Goal: Task Accomplishment & Management: Manage account settings

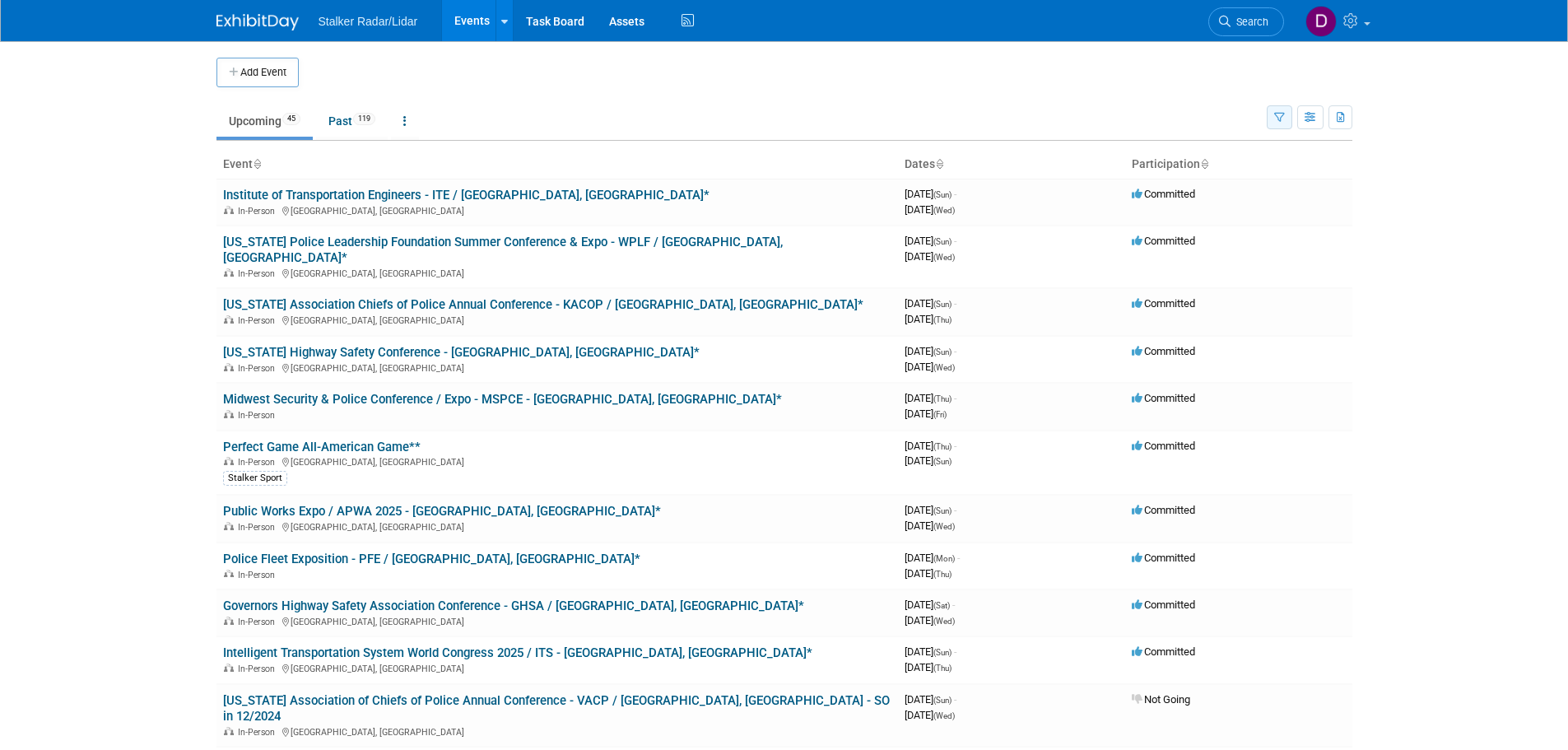
click at [1277, 113] on icon "button" at bounding box center [1279, 118] width 11 height 11
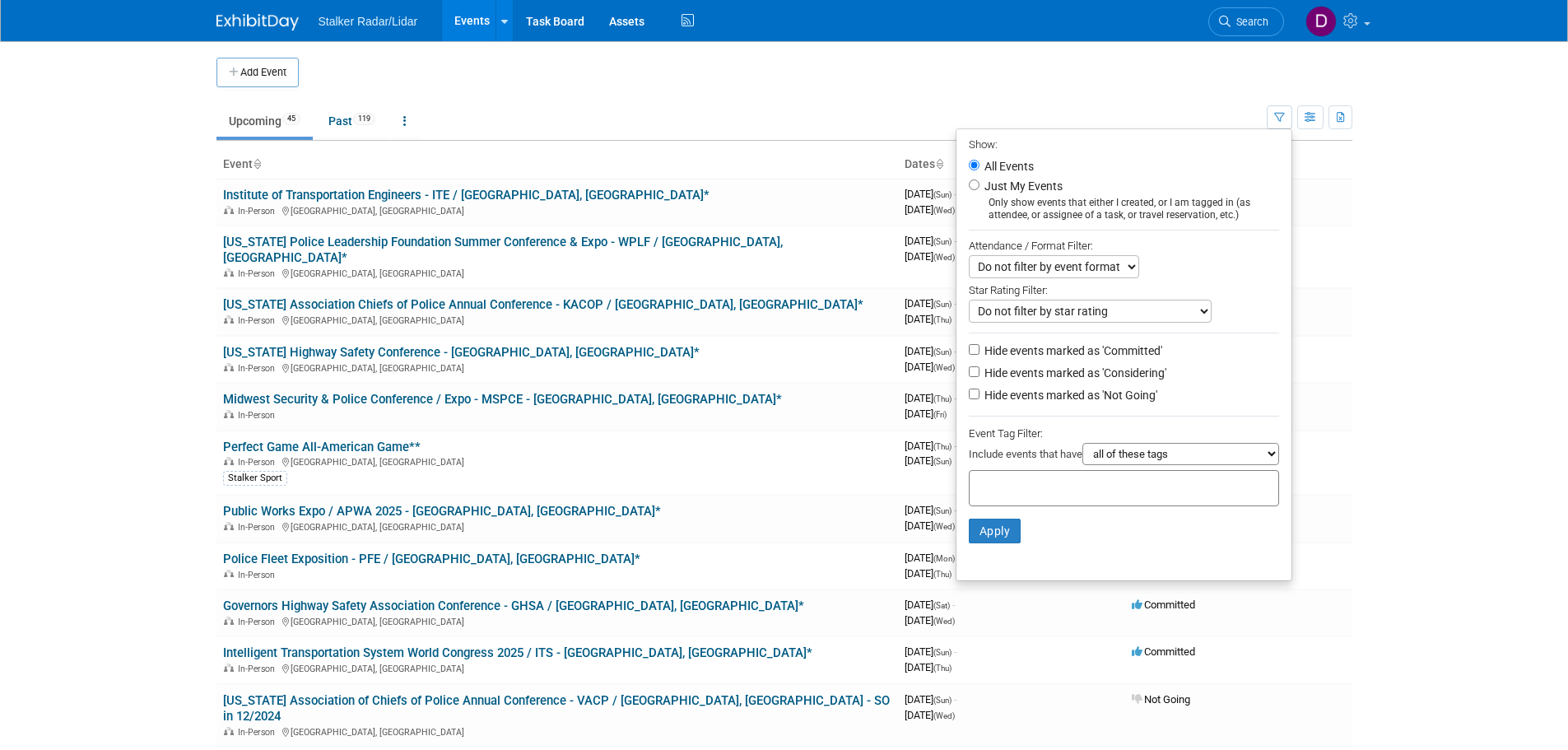
click at [1015, 183] on label "Just My Events" at bounding box center [1021, 186] width 82 height 17
click at [979, 183] on input "Just My Events" at bounding box center [974, 185] width 11 height 11
radio input "true"
click at [980, 532] on button "Apply" at bounding box center [996, 531] width 53 height 25
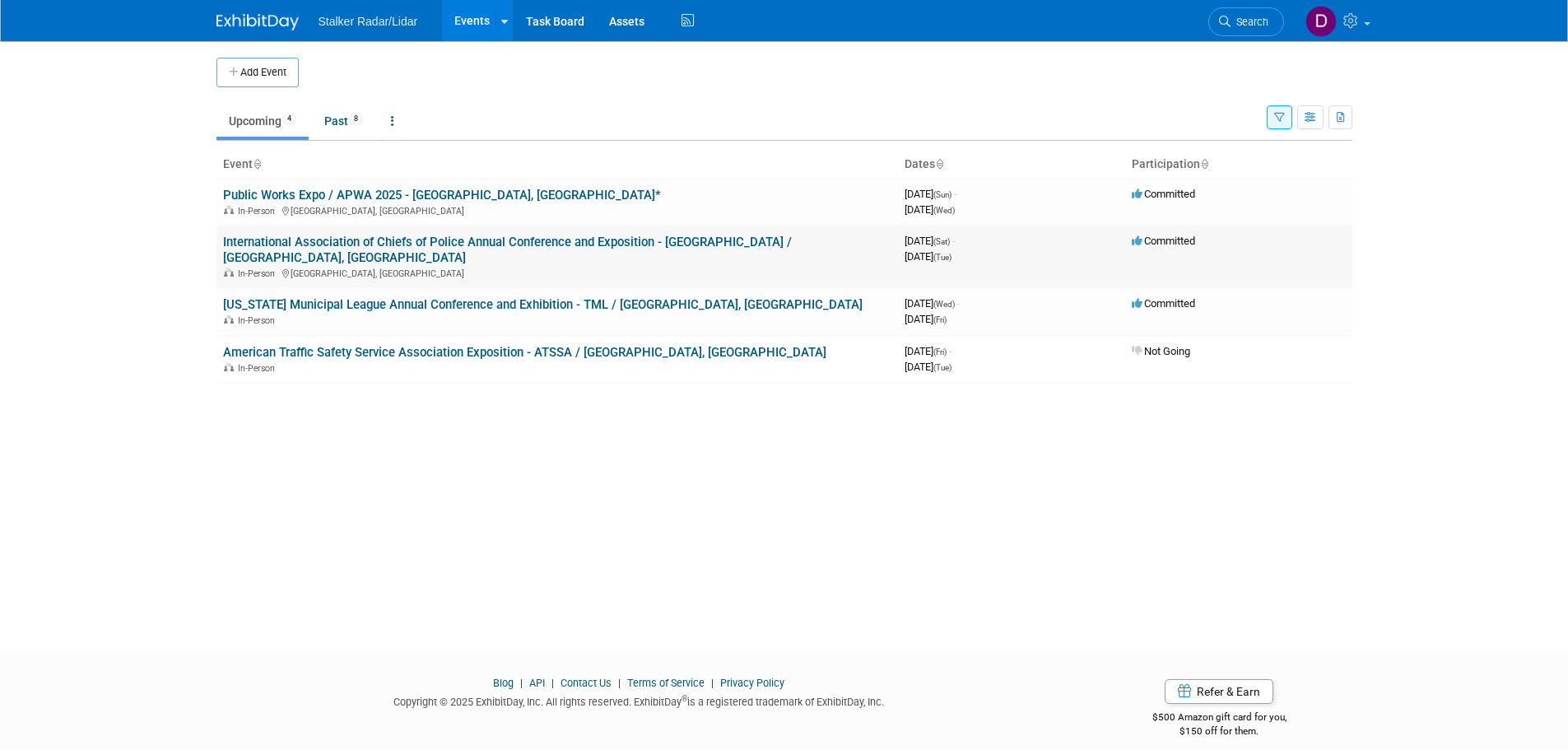
click at [367, 241] on link "International Association of Chiefs of Police Annual Conference and Exposition …" at bounding box center [507, 250] width 569 height 30
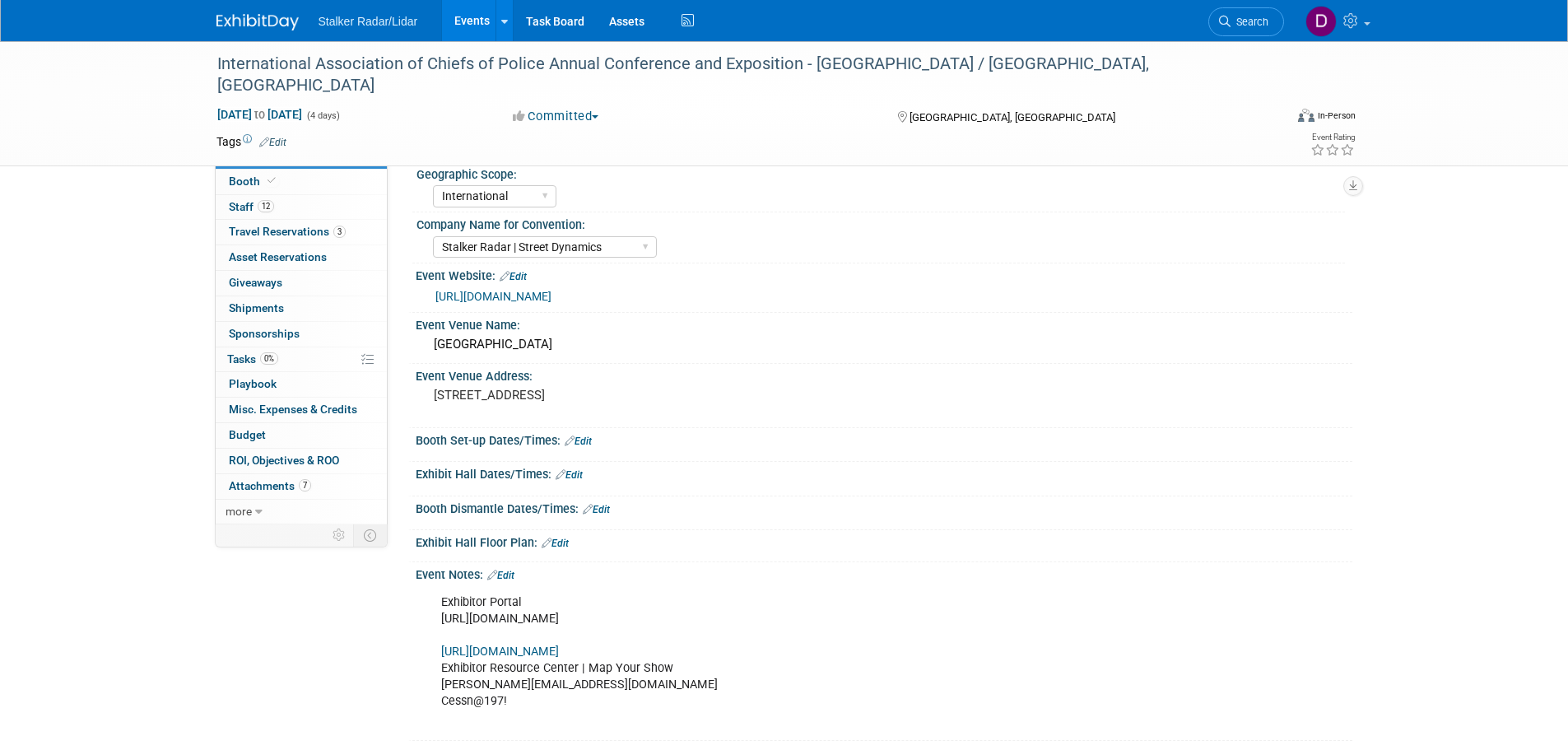
select select "International"
select select "Stalker Radar | Street Dynamics"
click at [315, 227] on span "Travel Reservations 3" at bounding box center [287, 231] width 117 height 13
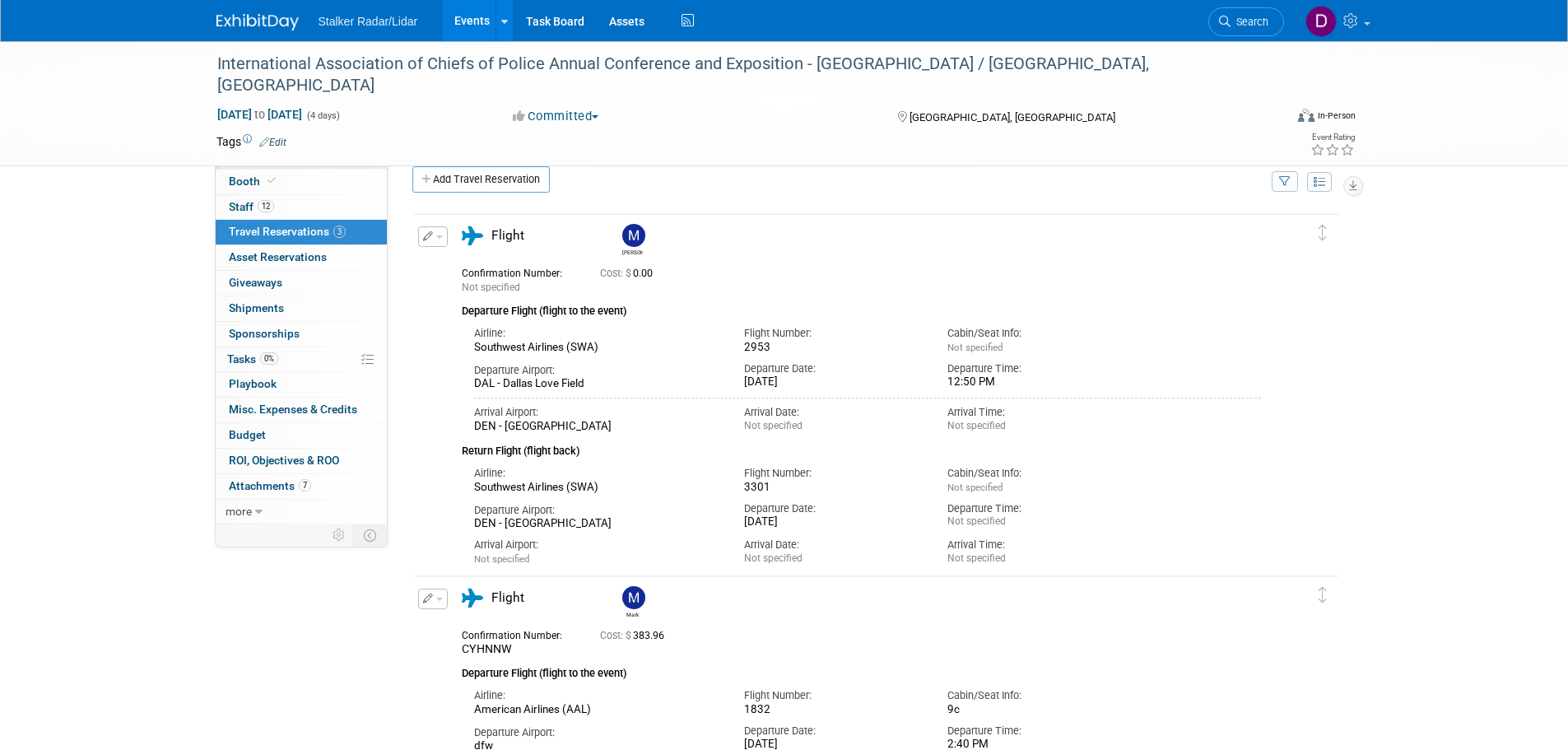
click at [270, 156] on span "Event Information" at bounding box center [275, 155] width 92 height 13
select select "International"
select select "Stalker Radar | Street Dynamics"
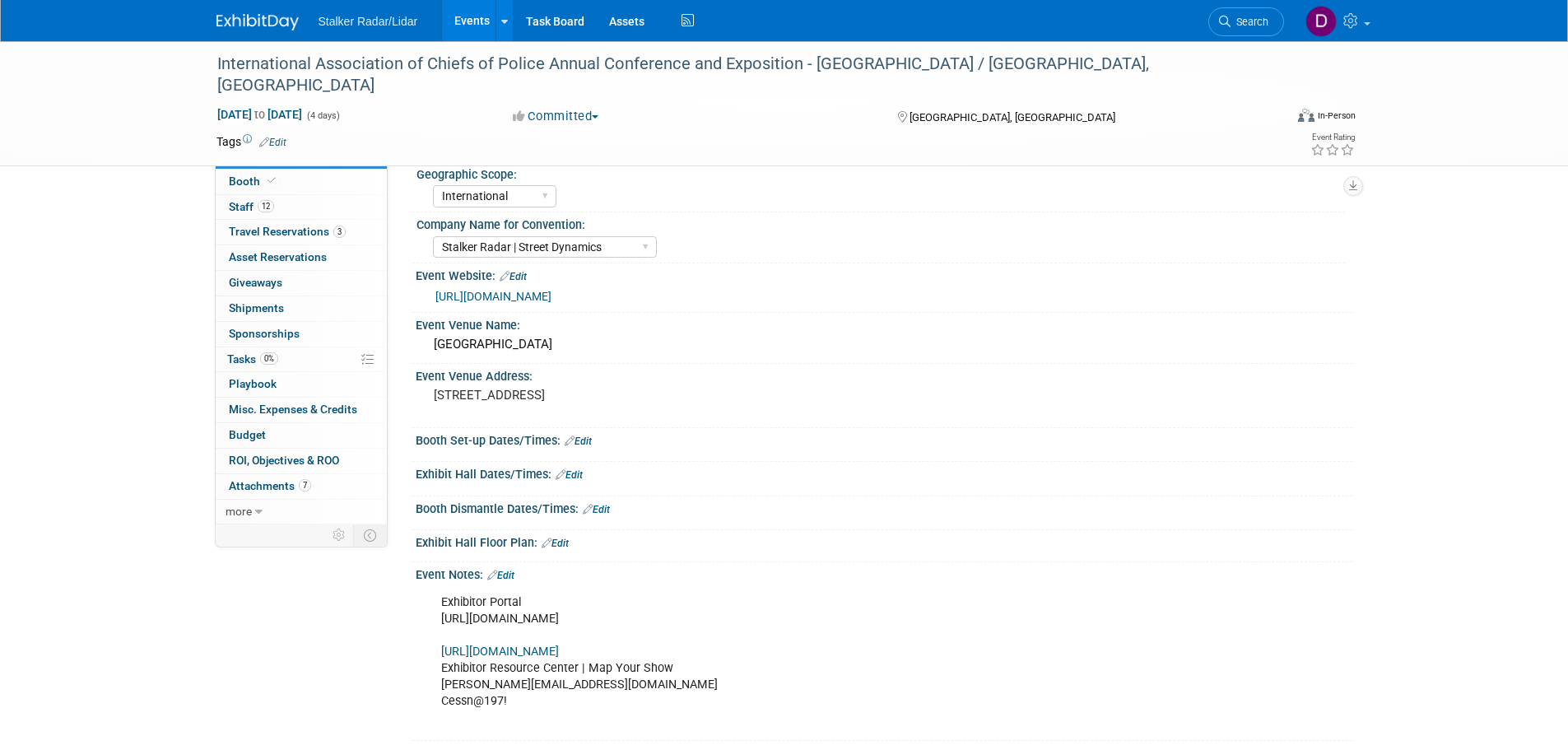
click at [507, 299] on link "https://staging.theiacpconference.org/" at bounding box center [494, 296] width 116 height 13
click at [559, 648] on link "https://iacp2025.exh.mapyourshow.com/7_0/main/login" at bounding box center [500, 652] width 118 height 14
drag, startPoint x: 281, startPoint y: 226, endPoint x: 291, endPoint y: 230, distance: 10.8
click at [281, 228] on span "Travel Reservations 3" at bounding box center [287, 231] width 117 height 13
